Goal: Task Accomplishment & Management: Use online tool/utility

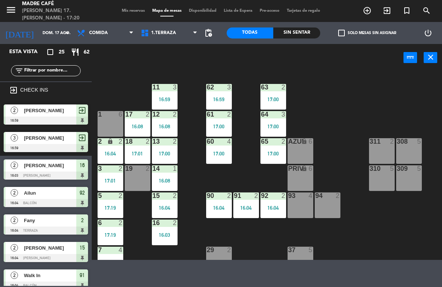
click at [371, 12] on icon "exit_to_app" at bounding box center [367, 10] width 9 height 9
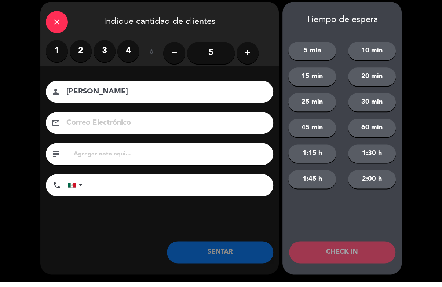
type input "[PERSON_NAME]"
click at [85, 55] on label "2" at bounding box center [81, 56] width 22 height 22
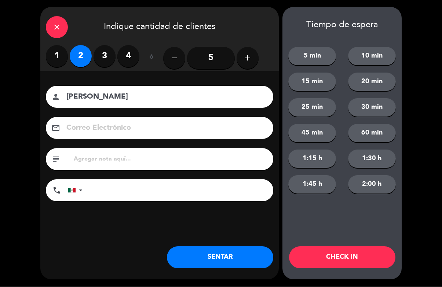
click at [354, 257] on button "CHECK IN" at bounding box center [342, 258] width 106 height 22
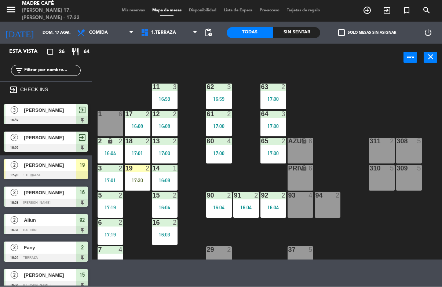
click at [137, 187] on div "19 2 17:20" at bounding box center [138, 178] width 26 height 26
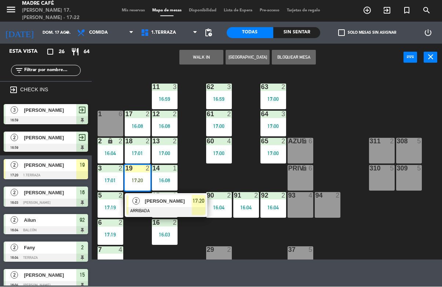
click at [200, 206] on div "17:20" at bounding box center [199, 201] width 14 height 12
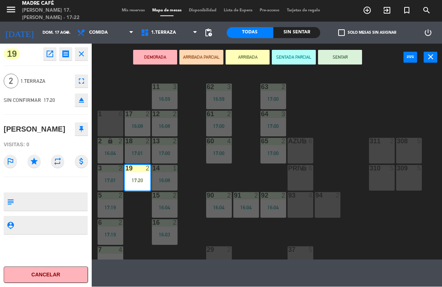
click at [346, 57] on button "SENTAR" at bounding box center [340, 57] width 44 height 15
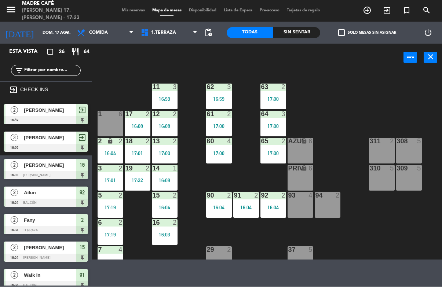
click at [371, 11] on icon "exit_to_app" at bounding box center [367, 10] width 9 height 9
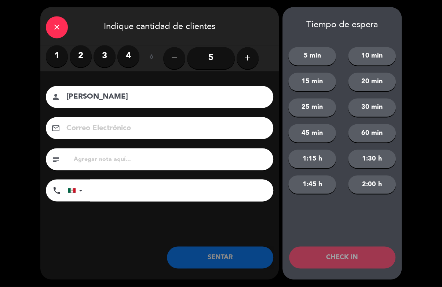
type input "[PERSON_NAME]"
click at [105, 64] on label "3" at bounding box center [104, 56] width 22 height 22
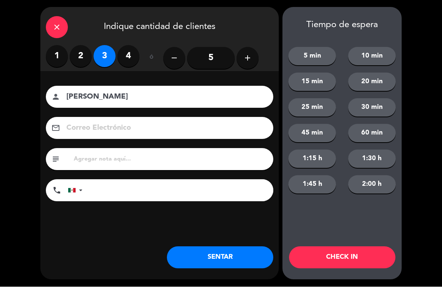
click at [343, 254] on button "CHECK IN" at bounding box center [342, 258] width 106 height 22
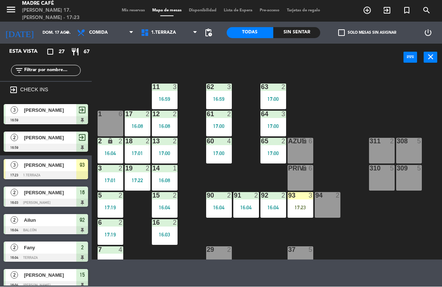
click at [295, 206] on div "17:23" at bounding box center [300, 207] width 26 height 5
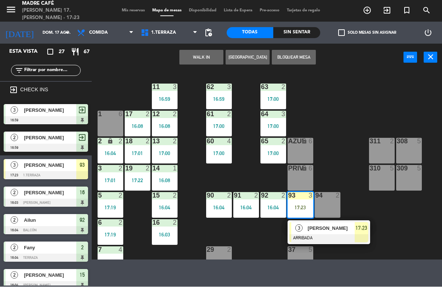
click at [360, 233] on div "17:23" at bounding box center [361, 229] width 14 height 12
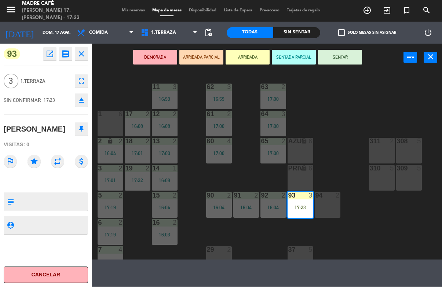
click at [348, 60] on button "SENTAR" at bounding box center [340, 57] width 44 height 15
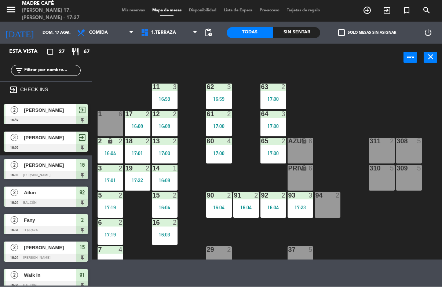
click at [371, 10] on icon "exit_to_app" at bounding box center [367, 10] width 9 height 9
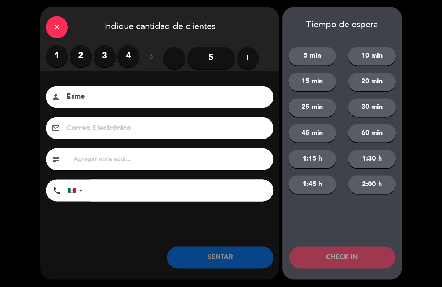
type input "Esme"
click at [83, 63] on label "2" at bounding box center [81, 56] width 22 height 22
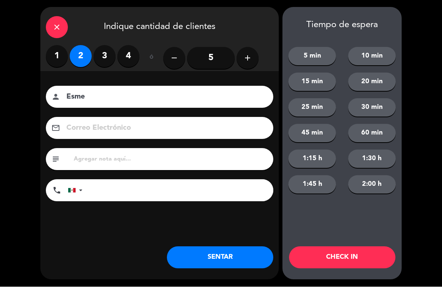
click at [356, 257] on button "CHECK IN" at bounding box center [342, 258] width 106 height 22
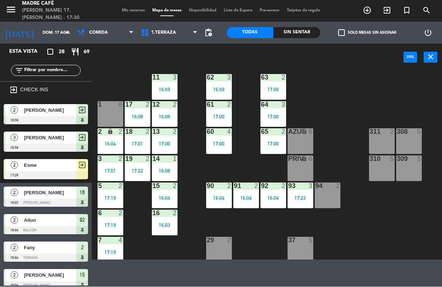
scroll to position [12, 0]
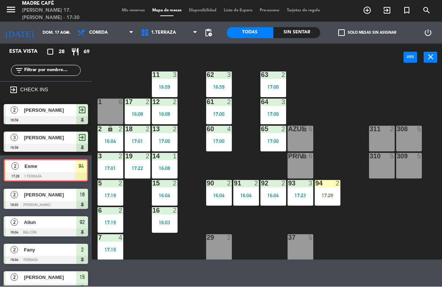
click at [323, 198] on div "17:28" at bounding box center [328, 195] width 26 height 5
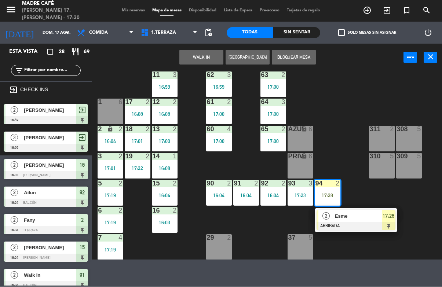
click at [390, 218] on span "17:28" at bounding box center [388, 216] width 12 height 9
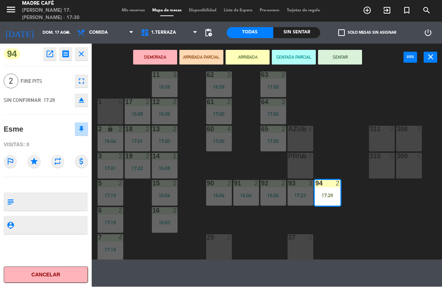
click at [344, 61] on button "SENTAR" at bounding box center [340, 57] width 44 height 15
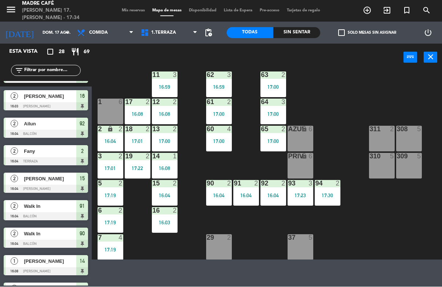
scroll to position [69, 0]
click at [82, 105] on div at bounding box center [46, 107] width 84 height 8
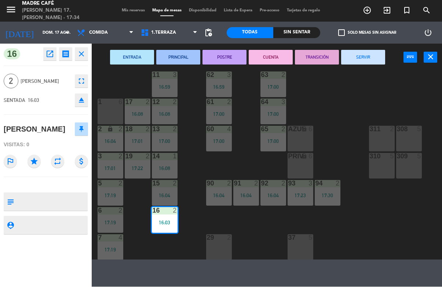
click at [365, 55] on button "SERVIR" at bounding box center [363, 57] width 44 height 15
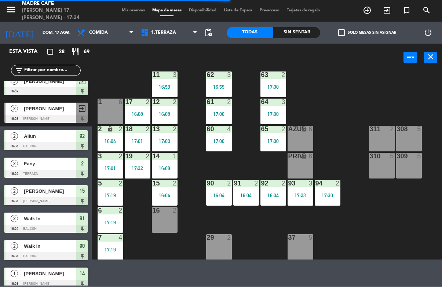
scroll to position [61, 0]
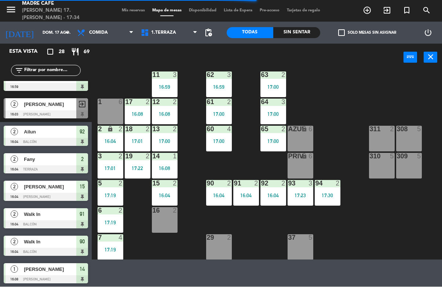
click at [85, 132] on span "92" at bounding box center [82, 132] width 5 height 9
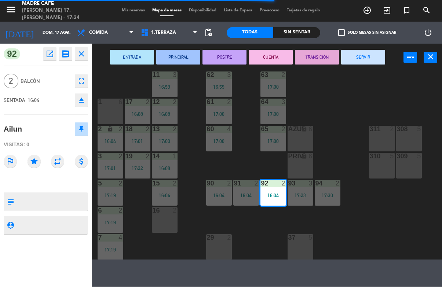
click at [372, 60] on button "SERVIR" at bounding box center [363, 57] width 44 height 15
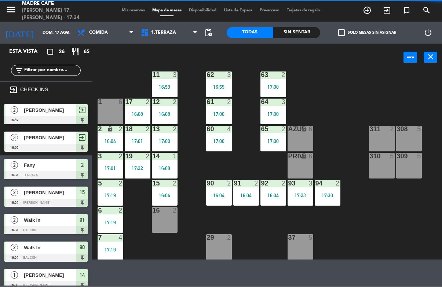
scroll to position [39, 0]
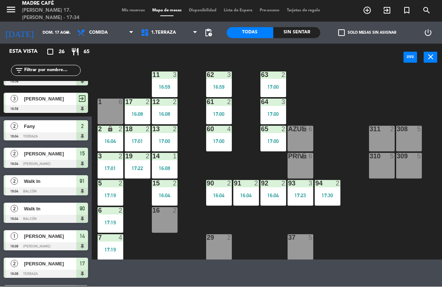
click at [82, 125] on span "2" at bounding box center [82, 126] width 3 height 9
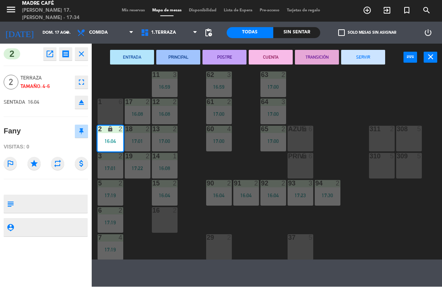
click at [363, 61] on button "SERVIR" at bounding box center [363, 57] width 44 height 15
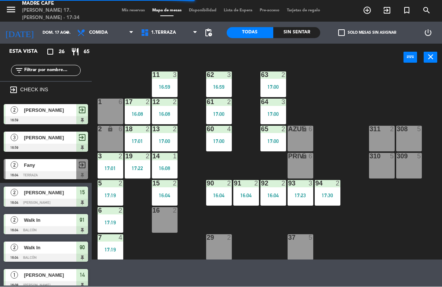
click at [88, 197] on div "15" at bounding box center [82, 193] width 12 height 12
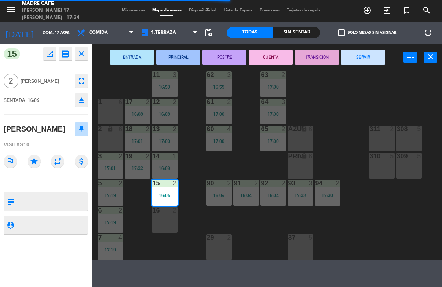
click at [365, 59] on button "SERVIR" at bounding box center [363, 57] width 44 height 15
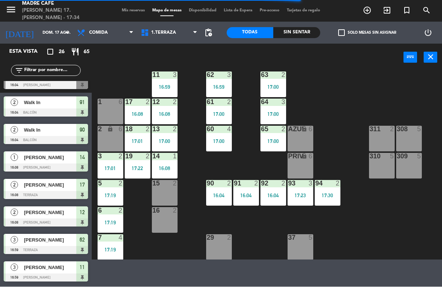
scroll to position [118, 0]
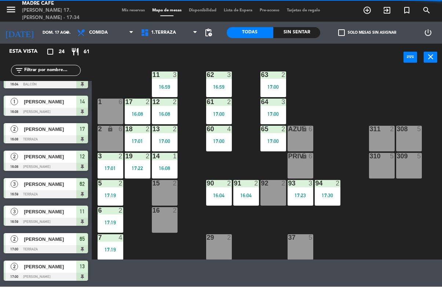
click at [81, 110] on div at bounding box center [46, 112] width 84 height 8
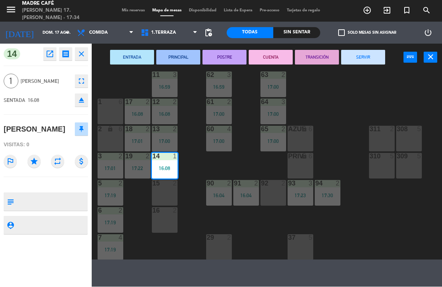
click at [370, 58] on button "SERVIR" at bounding box center [363, 57] width 44 height 15
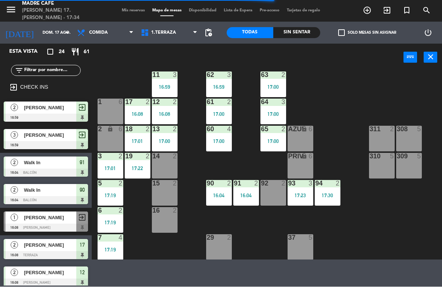
scroll to position [2, 0]
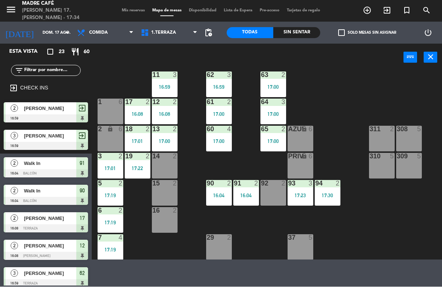
click at [87, 170] on div at bounding box center [46, 174] width 84 height 8
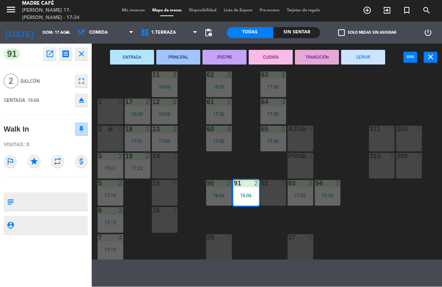
click at [365, 59] on button "SERVIR" at bounding box center [363, 57] width 44 height 15
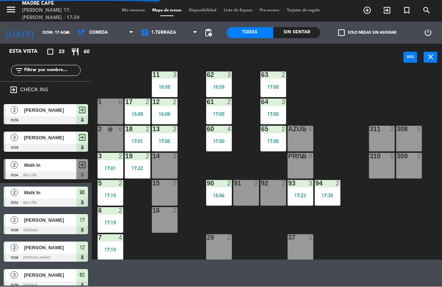
click at [85, 199] on div at bounding box center [46, 203] width 84 height 8
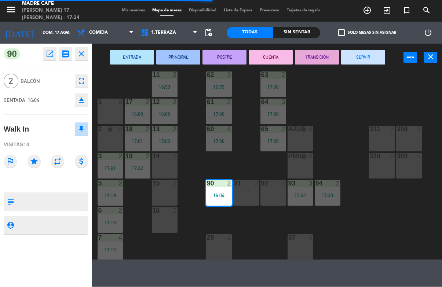
click at [363, 57] on button "SERVIR" at bounding box center [363, 57] width 44 height 15
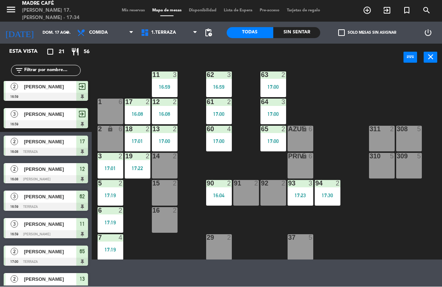
scroll to position [25, 0]
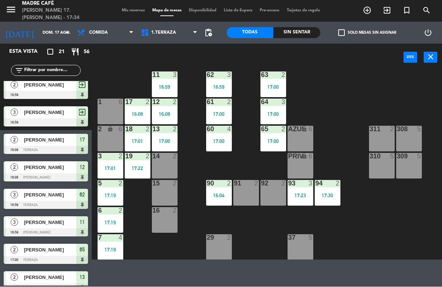
click at [85, 170] on div "12" at bounding box center [82, 168] width 12 height 12
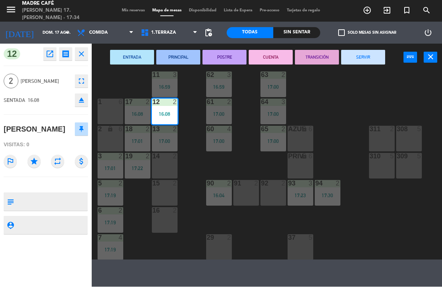
click at [359, 59] on button "SERVIR" at bounding box center [363, 57] width 44 height 15
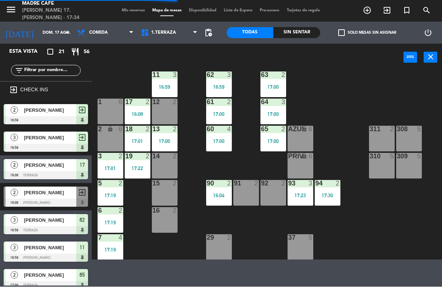
click at [81, 172] on div at bounding box center [46, 176] width 84 height 8
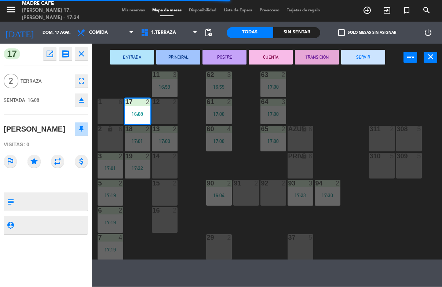
click at [365, 58] on button "SERVIR" at bounding box center [363, 57] width 44 height 15
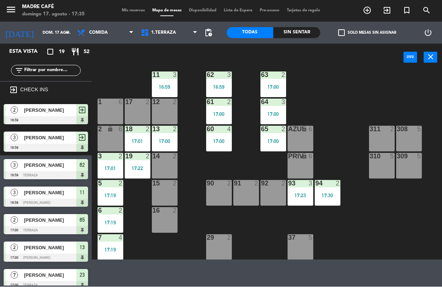
click at [84, 168] on span "62" at bounding box center [82, 165] width 5 height 9
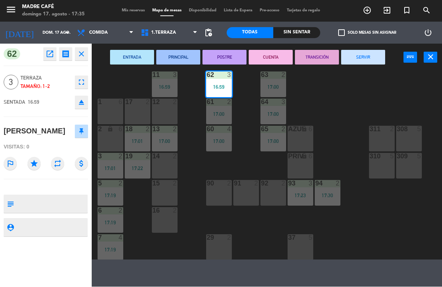
click at [374, 52] on button "SERVIR" at bounding box center [363, 57] width 44 height 15
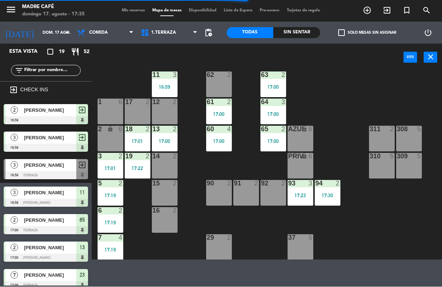
click at [86, 196] on div "11" at bounding box center [82, 193] width 12 height 12
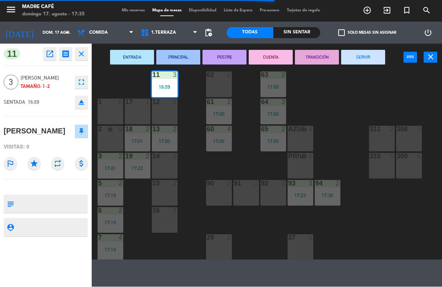
click at [370, 58] on button "SERVIR" at bounding box center [363, 57] width 44 height 15
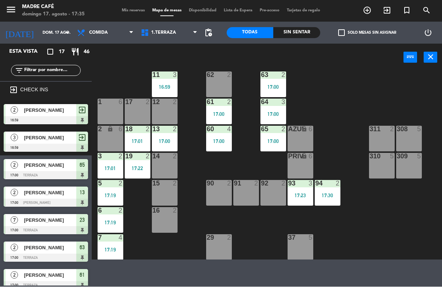
click at [65, 145] on div at bounding box center [46, 148] width 84 height 8
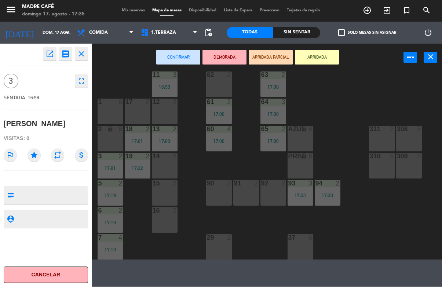
click at [84, 55] on icon "close" at bounding box center [81, 54] width 9 height 9
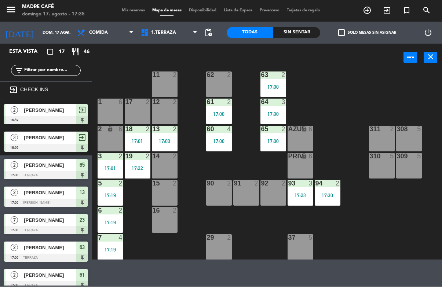
click at [87, 146] on div at bounding box center [46, 148] width 84 height 8
click at [87, 139] on div "exit_to_app" at bounding box center [82, 138] width 12 height 12
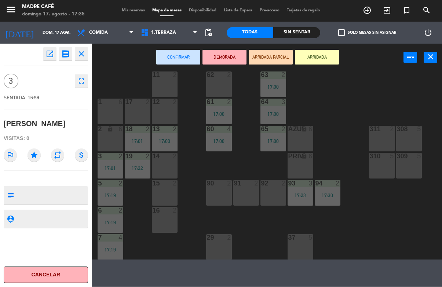
click at [309, 64] on button "ARRIBADA" at bounding box center [317, 57] width 44 height 15
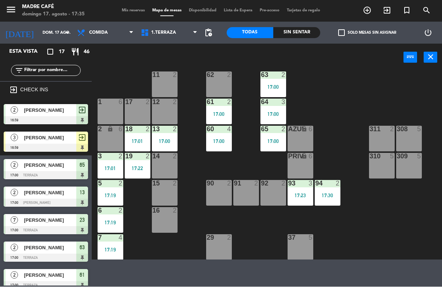
click at [87, 144] on div at bounding box center [46, 148] width 84 height 8
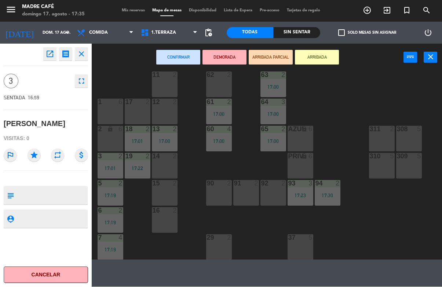
click at [307, 62] on button "ARRIBADA" at bounding box center [317, 57] width 44 height 15
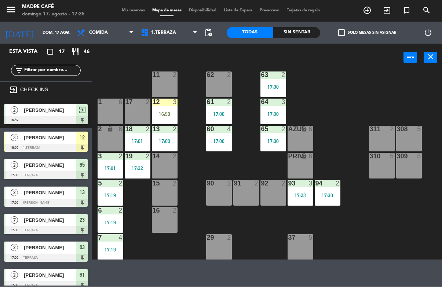
click at [167, 116] on div "16:59" at bounding box center [165, 114] width 26 height 5
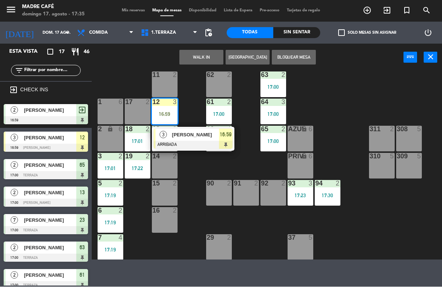
click at [226, 139] on span "16:59" at bounding box center [226, 135] width 12 height 9
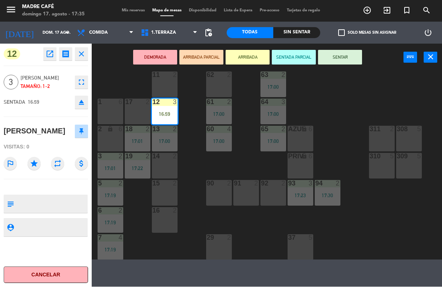
click at [341, 63] on button "SENTAR" at bounding box center [340, 57] width 44 height 15
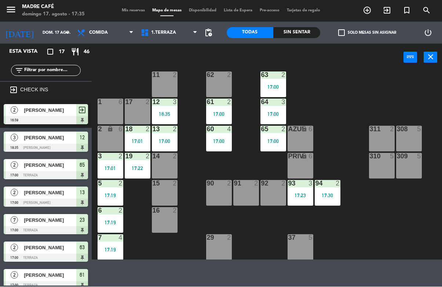
click at [166, 118] on div "12 3 18:35" at bounding box center [165, 112] width 26 height 26
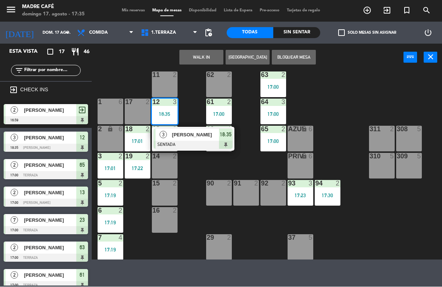
click at [233, 136] on div "3 [PERSON_NAME] SENTADA 18:35" at bounding box center [193, 139] width 82 height 24
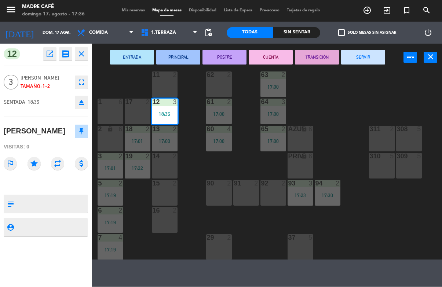
click at [360, 63] on button "SERVIR" at bounding box center [363, 57] width 44 height 15
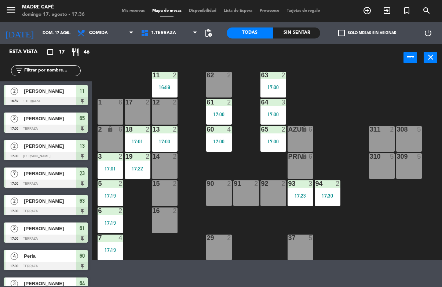
click at [162, 90] on div "16:59" at bounding box center [165, 87] width 26 height 5
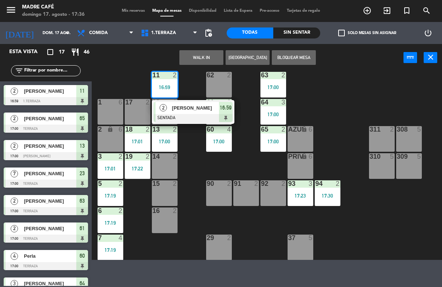
click at [225, 114] on div at bounding box center [193, 118] width 79 height 8
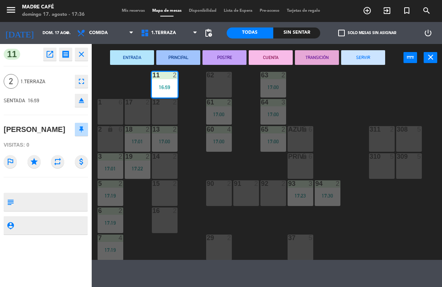
click at [364, 61] on button "SERVIR" at bounding box center [363, 57] width 44 height 15
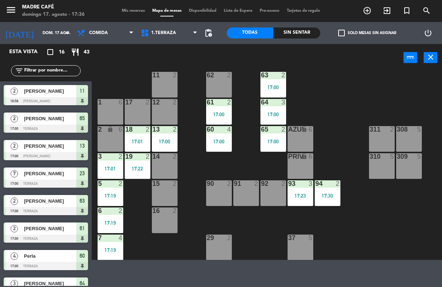
click at [80, 94] on span "11" at bounding box center [82, 91] width 5 height 9
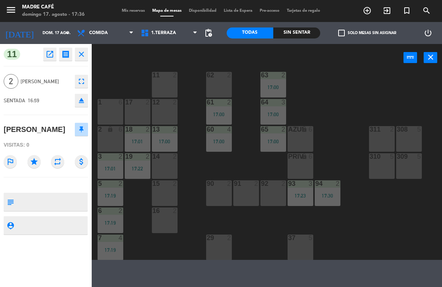
click at [80, 52] on icon "close" at bounding box center [81, 54] width 9 height 9
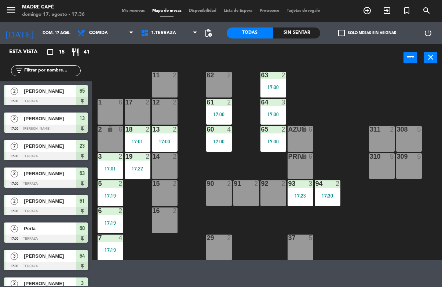
click at [371, 10] on icon "exit_to_app" at bounding box center [367, 10] width 9 height 9
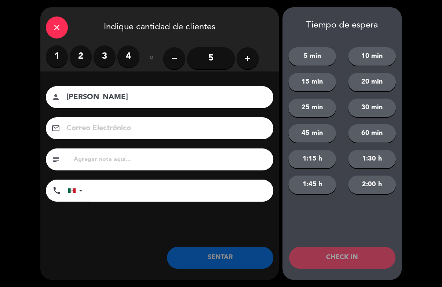
click at [85, 59] on label "2" at bounding box center [81, 56] width 22 height 22
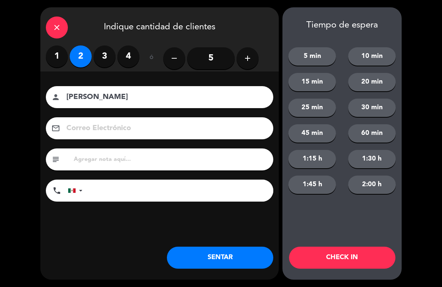
click at [155, 98] on input "[PERSON_NAME]" at bounding box center [165, 97] width 198 height 13
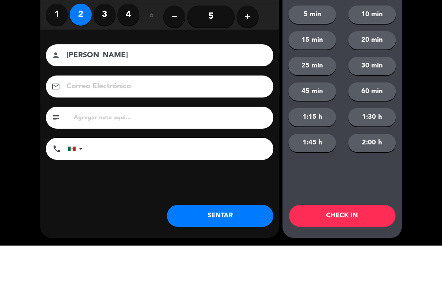
type input "[PERSON_NAME]"
click at [82, 45] on label "2" at bounding box center [81, 56] width 22 height 22
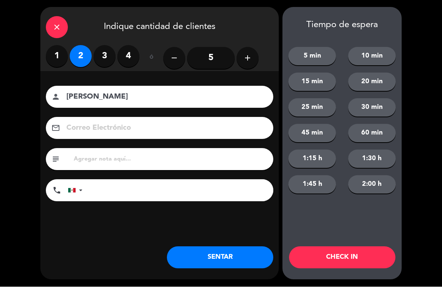
click at [358, 263] on button "CHECK IN" at bounding box center [342, 258] width 106 height 22
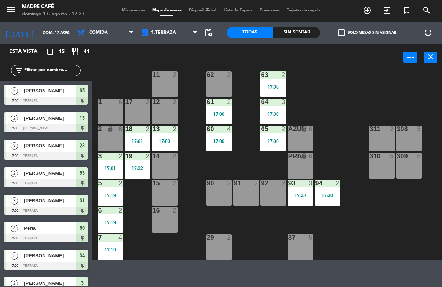
click at [371, 9] on icon "exit_to_app" at bounding box center [367, 10] width 9 height 9
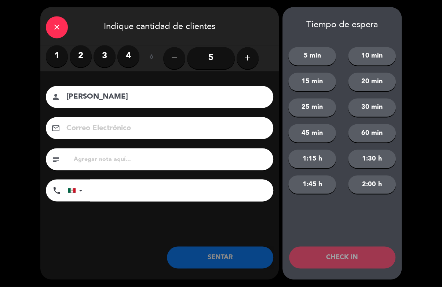
type input "[PERSON_NAME]"
click at [82, 56] on label "2" at bounding box center [81, 56] width 22 height 22
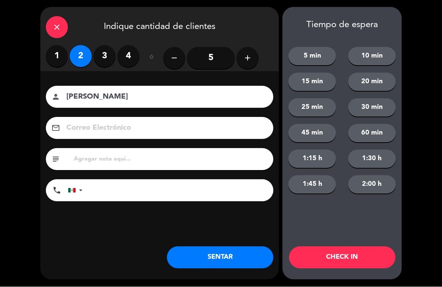
click at [346, 250] on button "CHECK IN" at bounding box center [342, 258] width 106 height 22
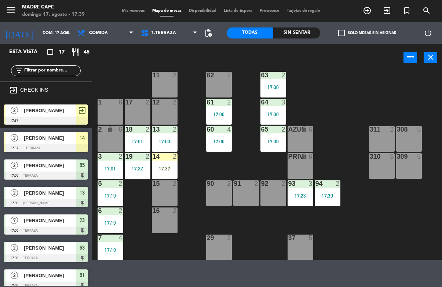
click at [160, 173] on div "14 2 17:37" at bounding box center [165, 166] width 26 height 26
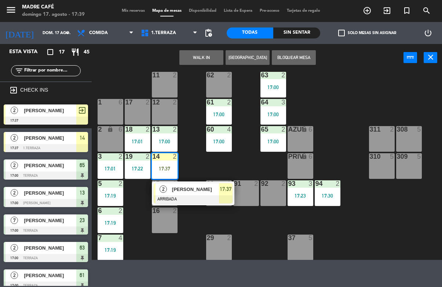
click at [225, 194] on span "17:37" at bounding box center [226, 189] width 12 height 9
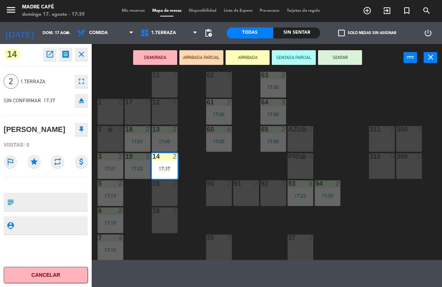
click at [350, 64] on button "SENTAR" at bounding box center [340, 57] width 44 height 15
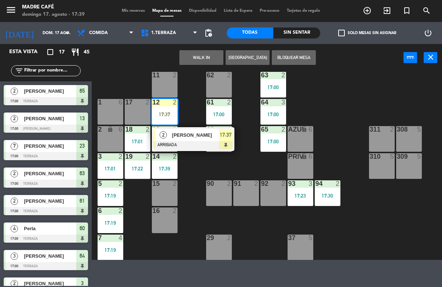
click at [224, 136] on span "17:37" at bounding box center [226, 135] width 12 height 9
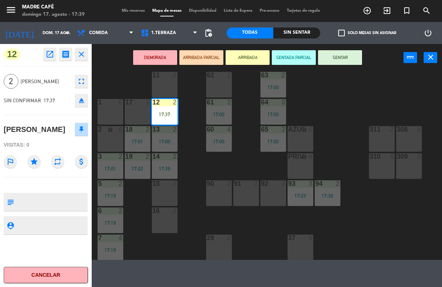
click at [349, 54] on button "SENTAR" at bounding box center [340, 57] width 44 height 15
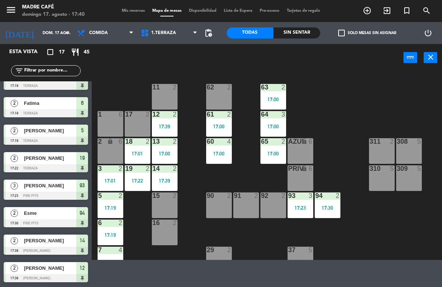
scroll to position [263, 0]
click at [371, 11] on icon "exit_to_app" at bounding box center [367, 10] width 9 height 9
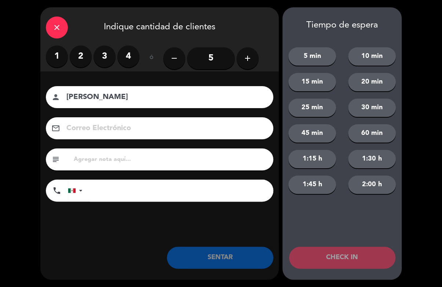
type input "[PERSON_NAME]"
click at [134, 65] on label "4" at bounding box center [128, 56] width 22 height 22
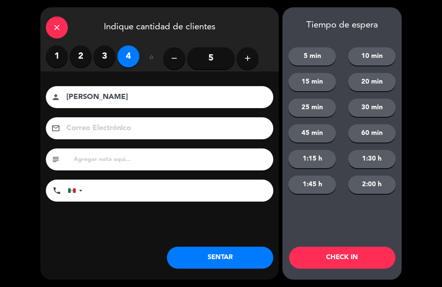
click at [342, 259] on button "CHECK IN" at bounding box center [342, 258] width 106 height 22
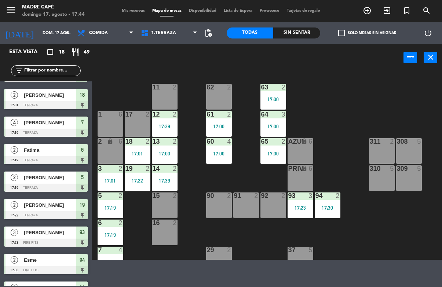
click at [371, 12] on icon "exit_to_app" at bounding box center [367, 10] width 9 height 9
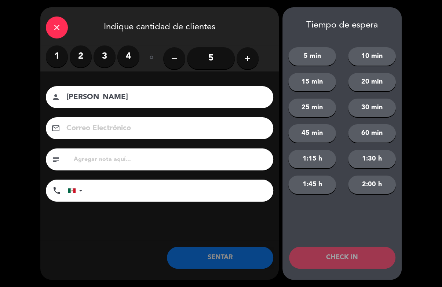
type input "[PERSON_NAME]"
click at [81, 60] on label "2" at bounding box center [81, 56] width 22 height 22
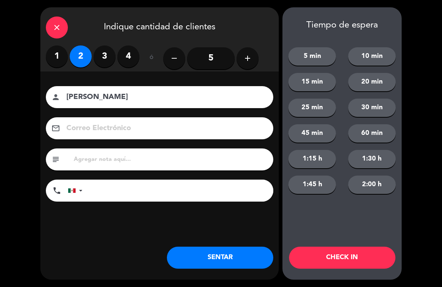
click at [58, 62] on label "1" at bounding box center [57, 56] width 22 height 22
click at [353, 262] on button "CHECK IN" at bounding box center [342, 258] width 106 height 22
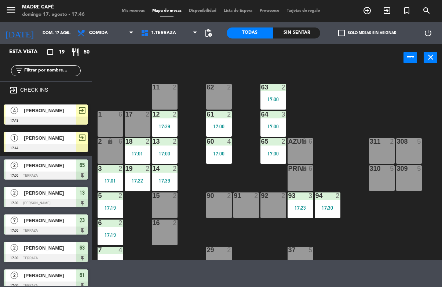
scroll to position [0, 0]
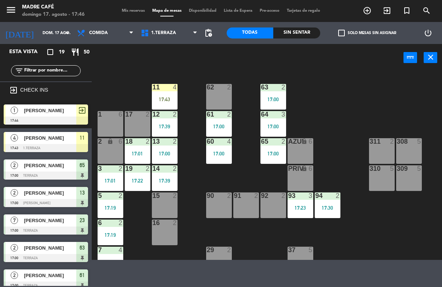
click at [163, 101] on div "17:43" at bounding box center [165, 99] width 26 height 5
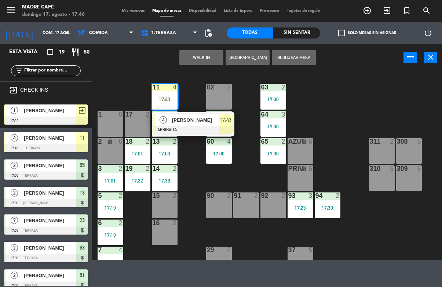
click at [228, 128] on div at bounding box center [193, 130] width 79 height 8
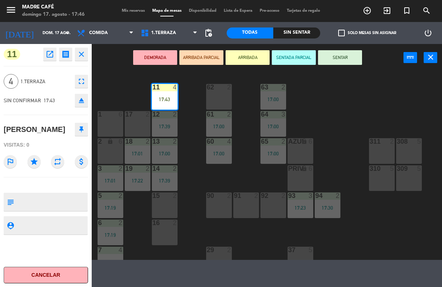
click at [347, 55] on button "SENTAR" at bounding box center [340, 57] width 44 height 15
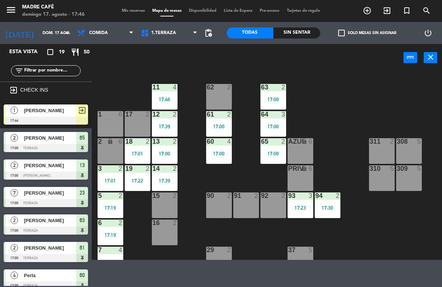
click at [59, 112] on span "[PERSON_NAME]" at bounding box center [50, 111] width 52 height 8
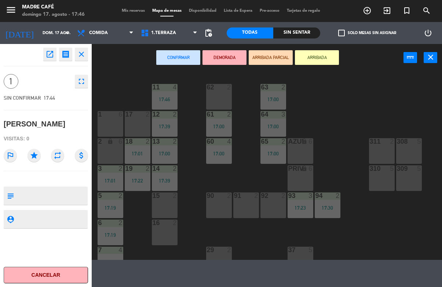
click at [67, 278] on button "Cancelar" at bounding box center [46, 275] width 84 height 16
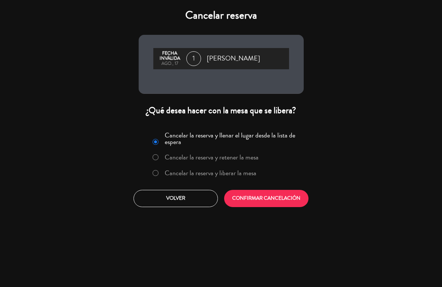
click at [157, 169] on label "Cancelar la reserva y liberar la mesa" at bounding box center [204, 173] width 111 height 13
click at [272, 201] on button "CONFIRMAR CANCELACIÓN" at bounding box center [266, 198] width 84 height 17
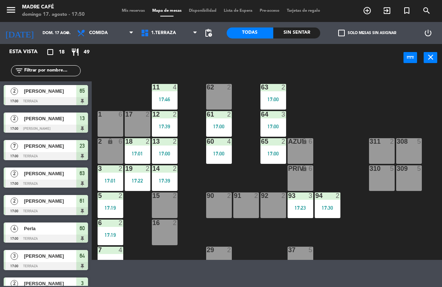
click at [371, 12] on icon "exit_to_app" at bounding box center [367, 10] width 9 height 9
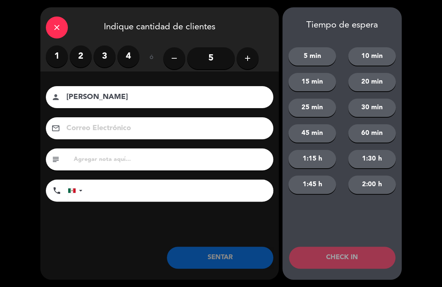
type input "[PERSON_NAME]"
click at [84, 58] on label "2" at bounding box center [81, 56] width 22 height 22
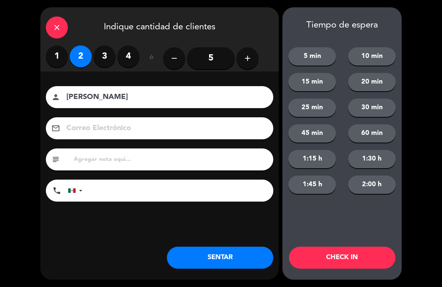
click at [367, 254] on button "CHECK IN" at bounding box center [342, 258] width 106 height 22
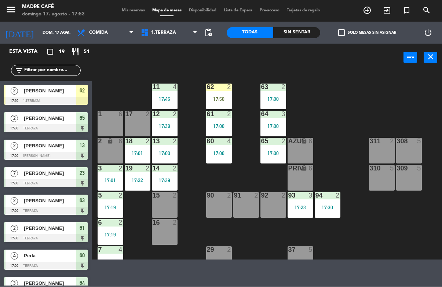
click at [207, 111] on div "61" at bounding box center [207, 114] width 0 height 7
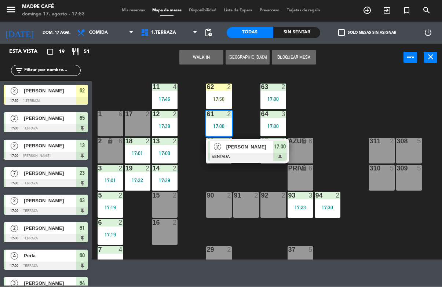
click at [221, 102] on div "17:50" at bounding box center [219, 99] width 26 height 5
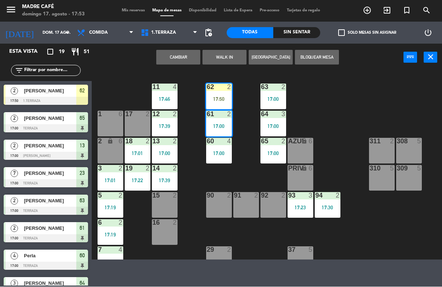
click at [222, 102] on div "17:50" at bounding box center [219, 99] width 26 height 5
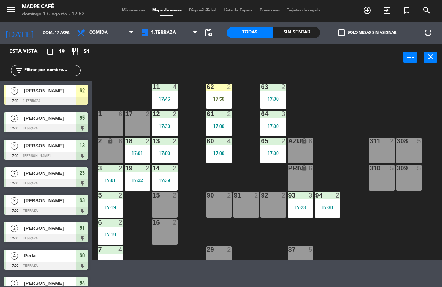
click at [344, 106] on div "11 4 17:46 63 2 17:00 62 2 17:50 12 2 17:39 1 6 61 2 17:00 64 3 17:00 17 2 13 2…" at bounding box center [269, 165] width 346 height 189
click at [216, 98] on div "17:50" at bounding box center [219, 99] width 26 height 5
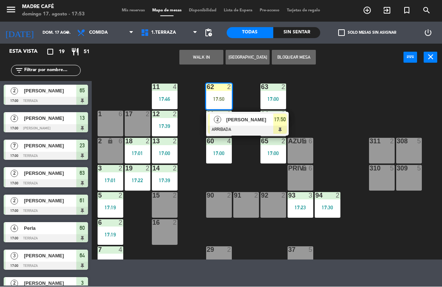
click at [275, 121] on span "17:50" at bounding box center [280, 119] width 12 height 9
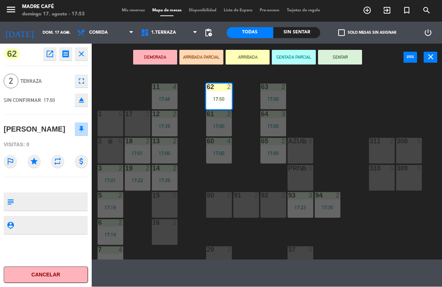
click at [338, 64] on button "SENTAR" at bounding box center [340, 57] width 44 height 15
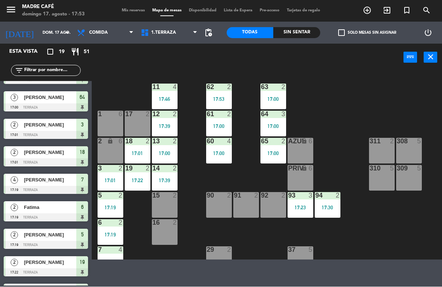
click at [371, 9] on icon "exit_to_app" at bounding box center [367, 10] width 9 height 9
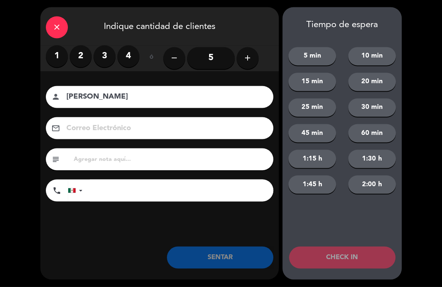
type input "[PERSON_NAME]"
click at [82, 56] on label "2" at bounding box center [81, 56] width 22 height 22
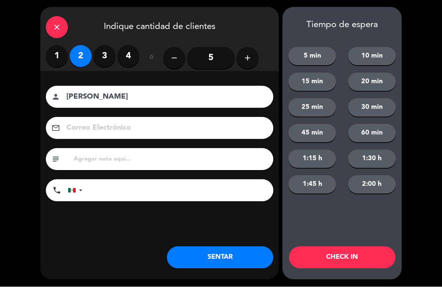
click at [349, 267] on button "CHECK IN" at bounding box center [342, 258] width 106 height 22
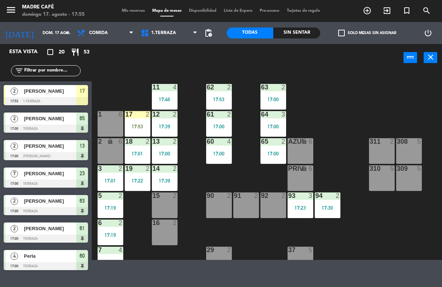
click at [135, 129] on div "17:53" at bounding box center [138, 126] width 26 height 5
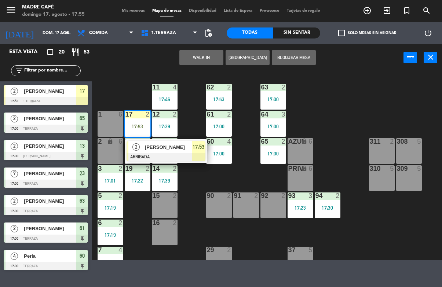
click at [204, 153] on div at bounding box center [165, 157] width 79 height 8
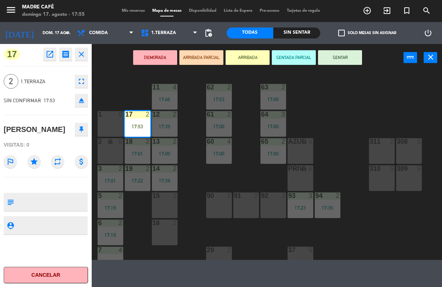
click at [342, 62] on button "SENTAR" at bounding box center [340, 57] width 44 height 15
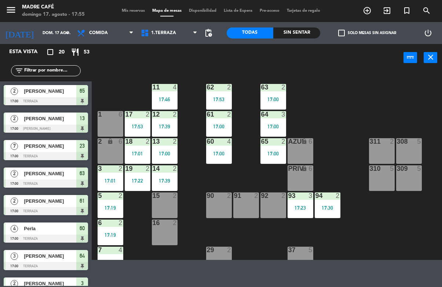
scroll to position [141, 0]
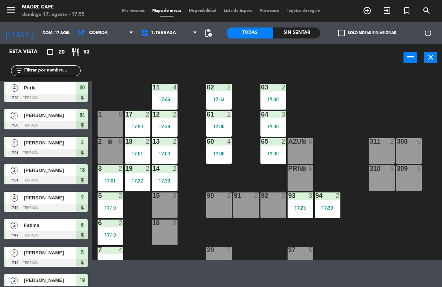
click at [387, 16] on span "exit_to_app" at bounding box center [387, 10] width 20 height 12
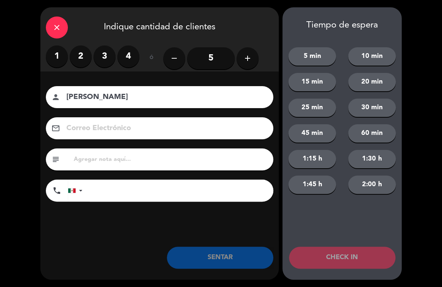
type input "[PERSON_NAME]"
click at [64, 31] on div "close" at bounding box center [57, 27] width 22 height 22
